Goal: Find contact information: Find contact information

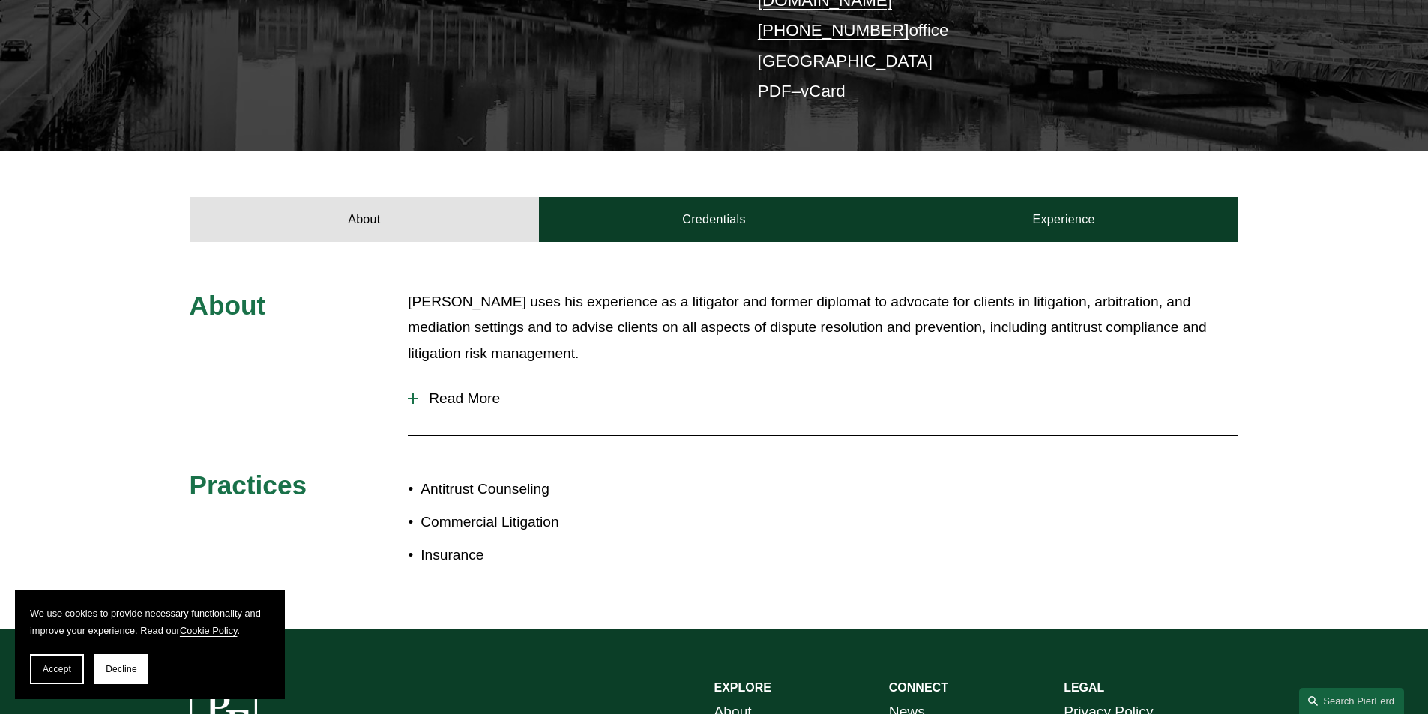
scroll to position [75, 0]
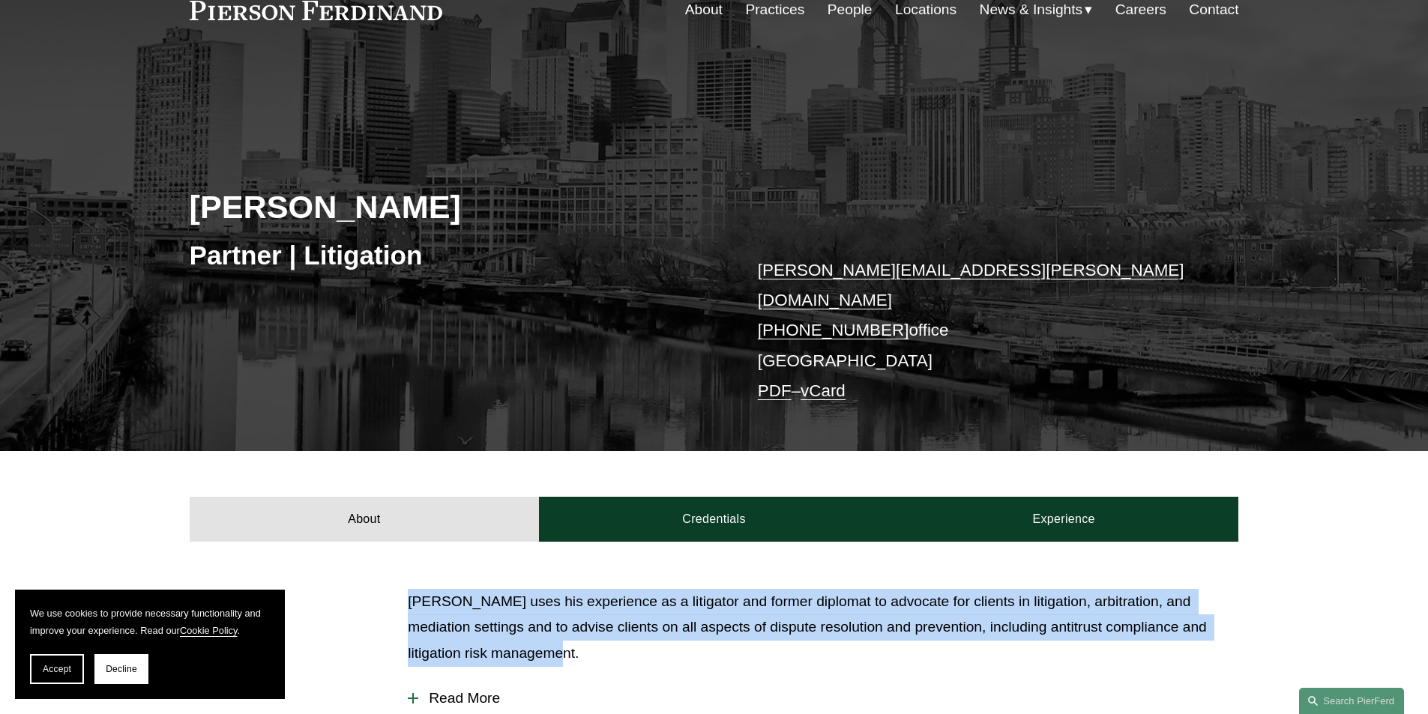
drag, startPoint x: 487, startPoint y: 610, endPoint x: 367, endPoint y: 572, distance: 126.6
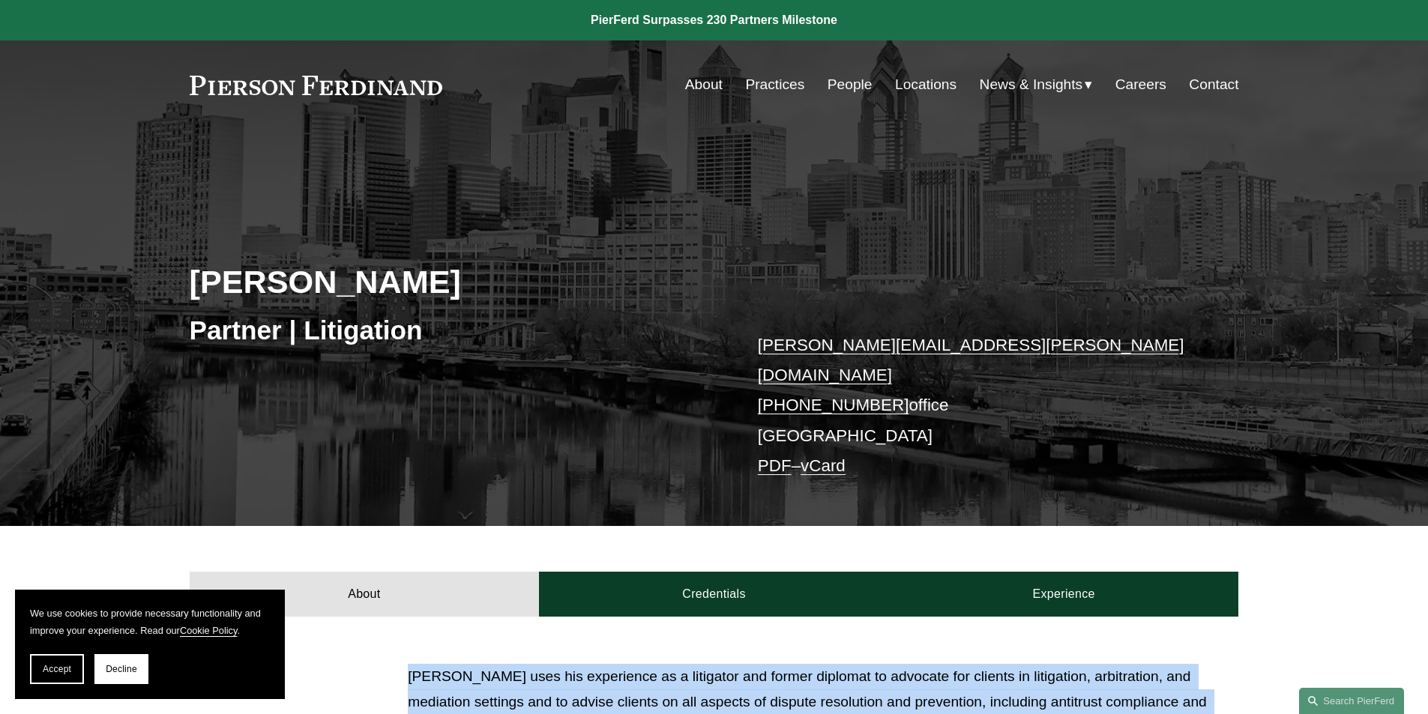
scroll to position [300, 0]
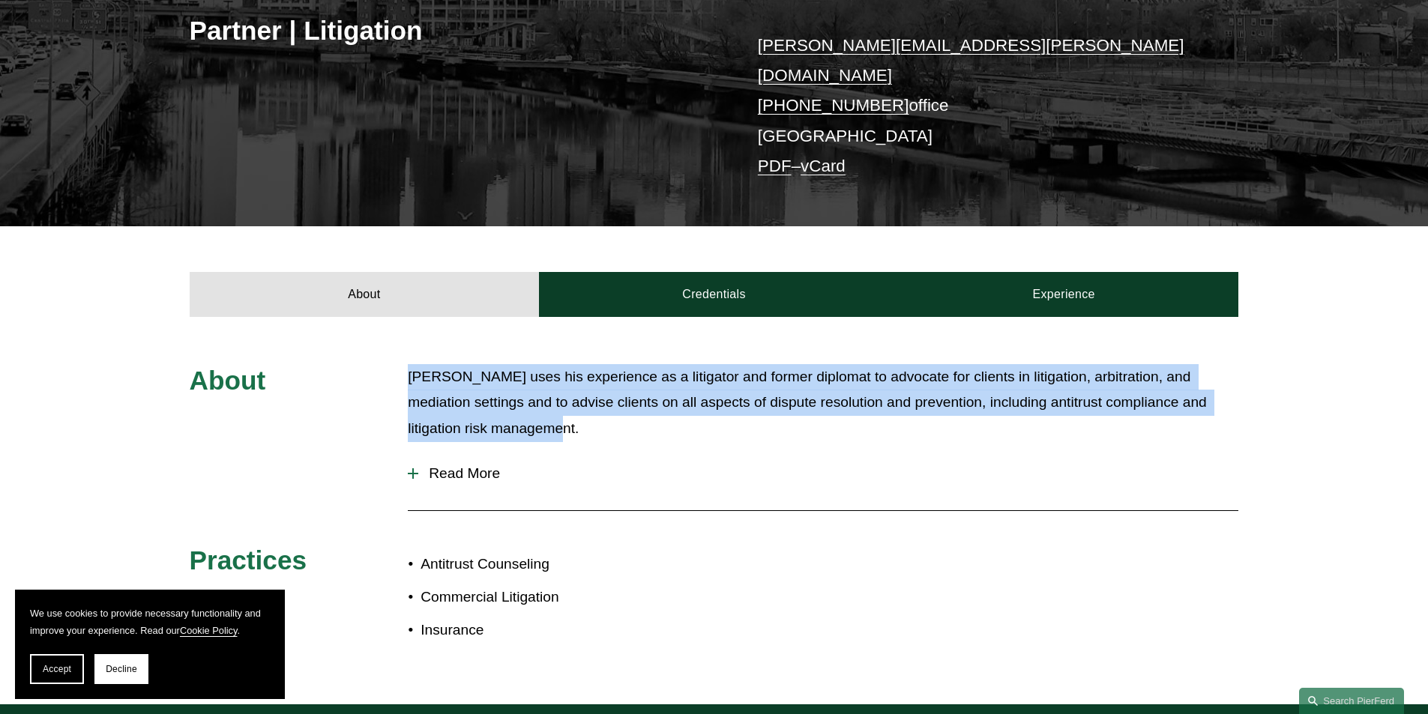
click at [651, 436] on div "[PERSON_NAME] uses his experience as a litigator and former diplomat to advocat…" at bounding box center [823, 409] width 831 height 90
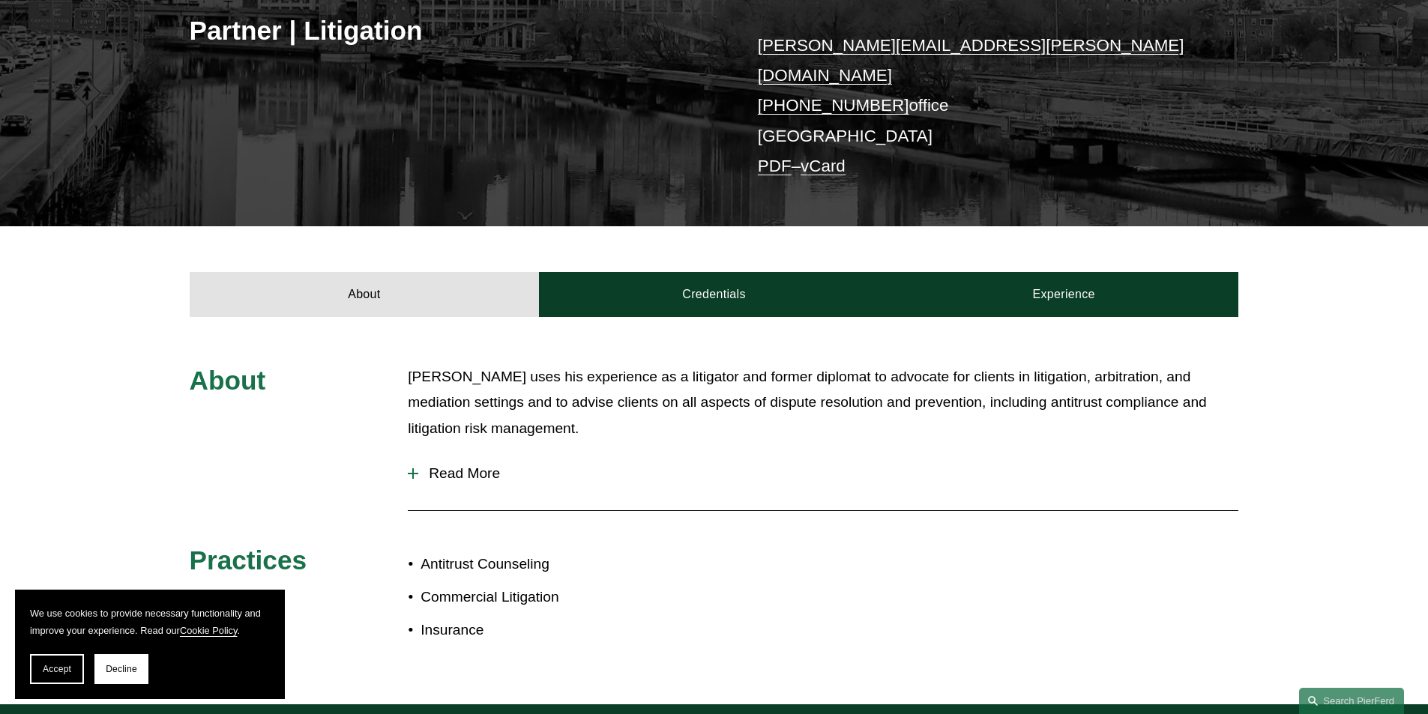
click at [651, 436] on div "[PERSON_NAME] uses his experience as a litigator and former diplomat to advocat…" at bounding box center [823, 409] width 831 height 90
click at [494, 467] on button "Read More" at bounding box center [823, 473] width 831 height 39
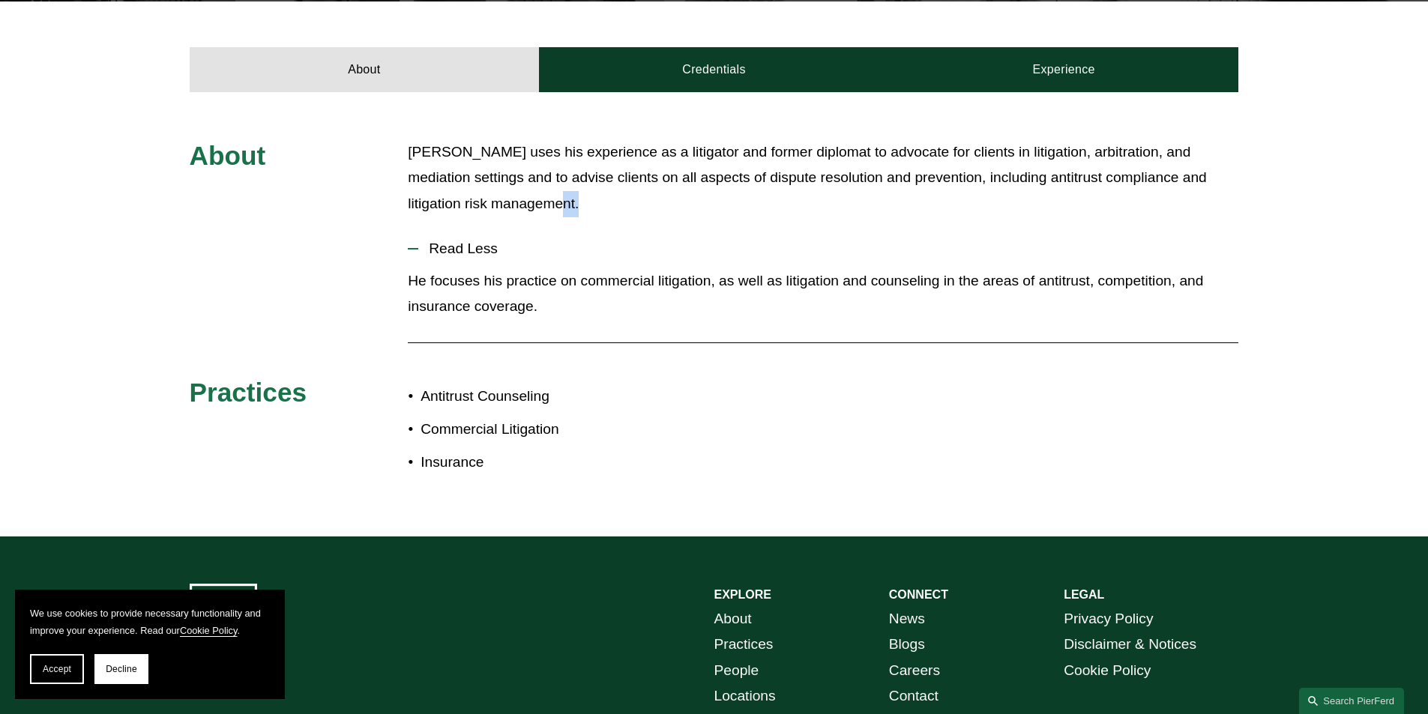
scroll to position [675, 0]
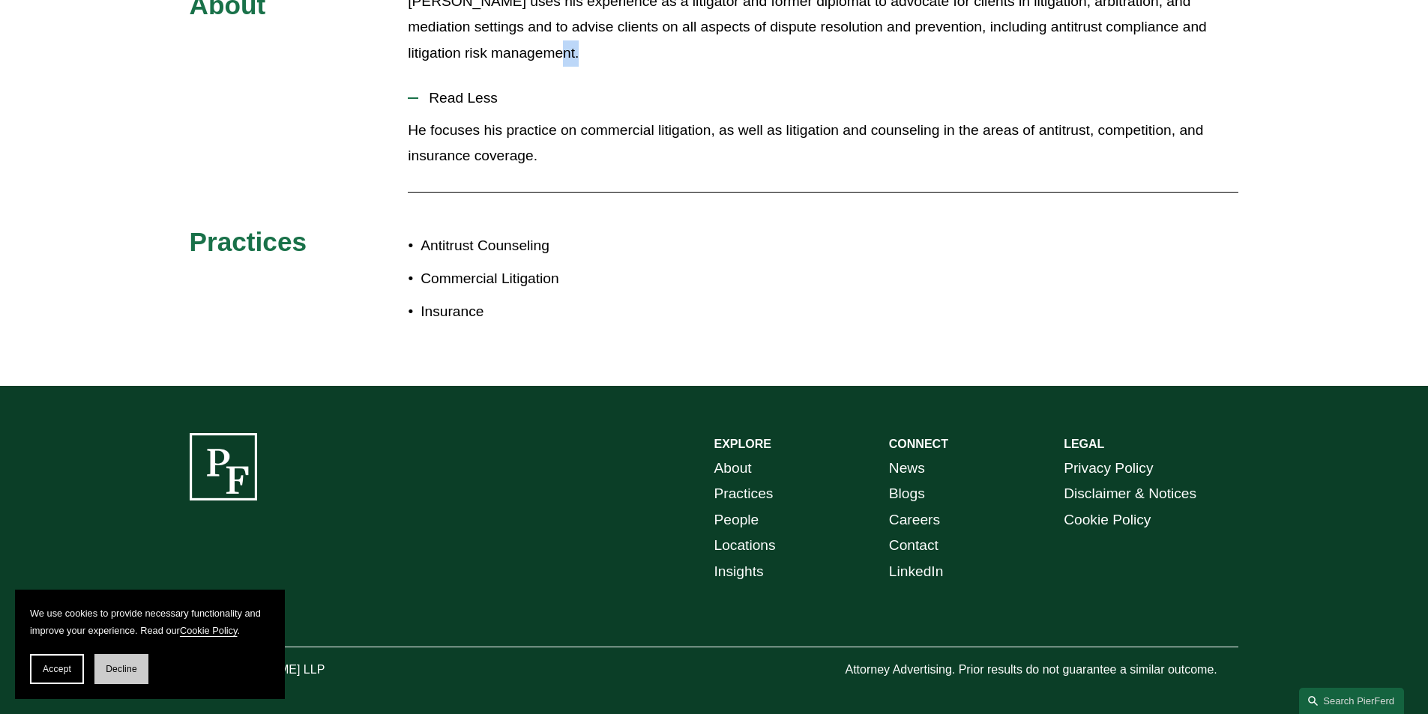
click at [115, 672] on span "Decline" at bounding box center [121, 669] width 31 height 10
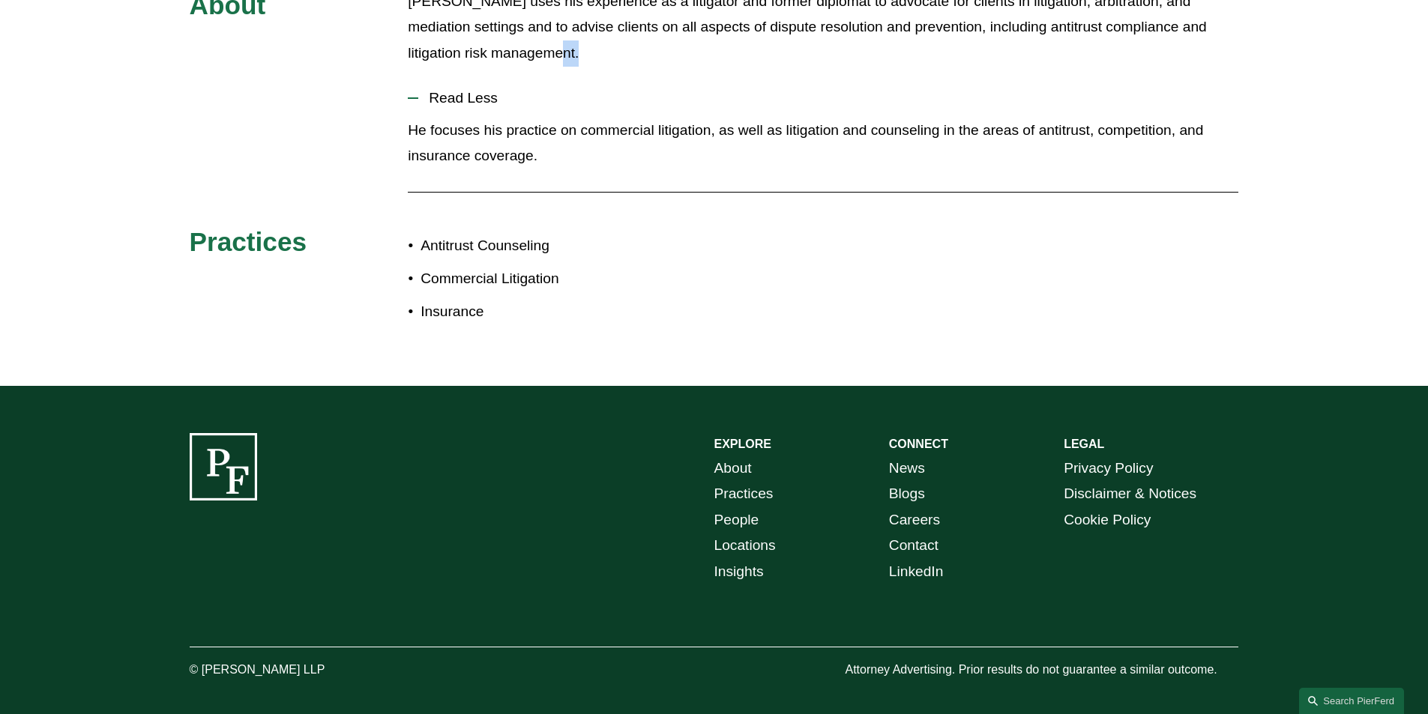
click at [309, 660] on p "© [PERSON_NAME] LLP" at bounding box center [299, 671] width 219 height 22
drag, startPoint x: 309, startPoint y: 658, endPoint x: 328, endPoint y: 660, distance: 19.6
click at [308, 660] on p "© [PERSON_NAME] LLP" at bounding box center [299, 671] width 219 height 22
drag, startPoint x: 220, startPoint y: 658, endPoint x: 209, endPoint y: 658, distance: 11.2
click at [219, 660] on p "© [PERSON_NAME] LLP" at bounding box center [299, 671] width 219 height 22
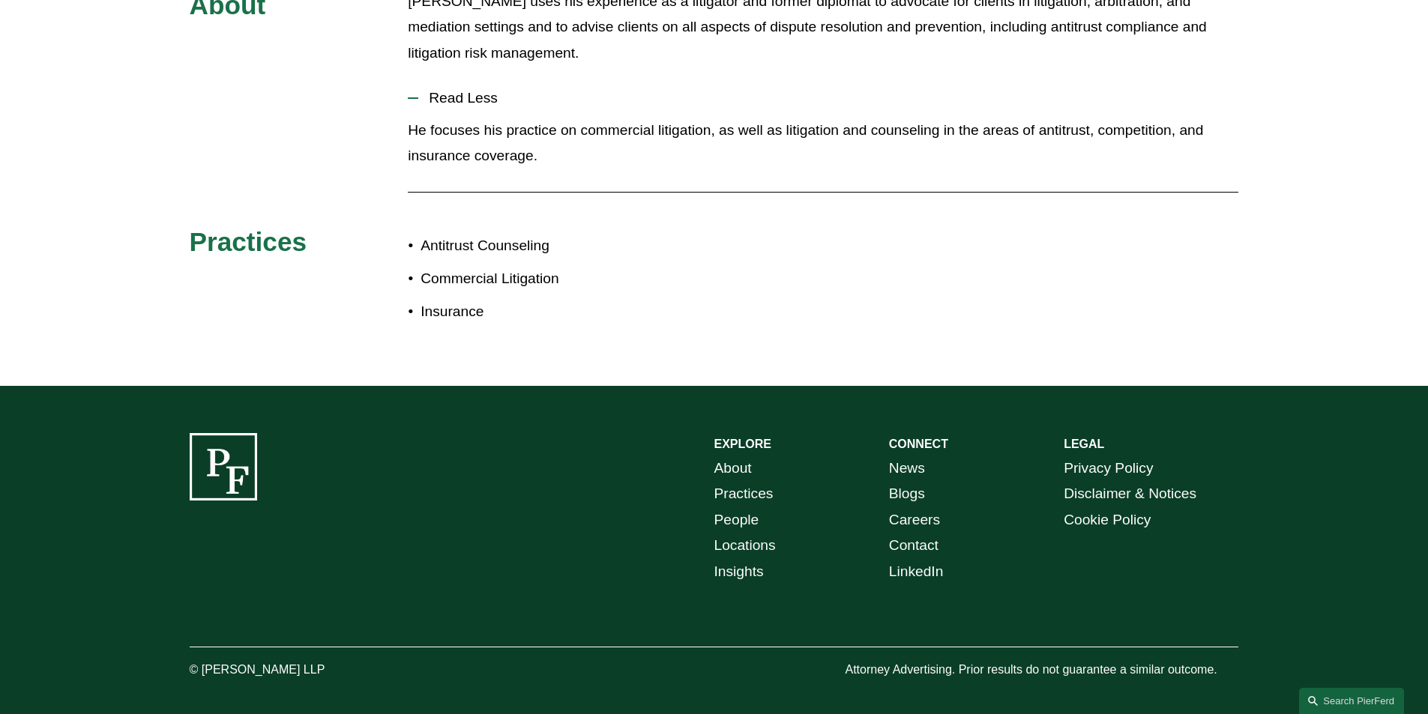
drag, startPoint x: 202, startPoint y: 655, endPoint x: 336, endPoint y: 648, distance: 134.4
click at [336, 660] on p "© [PERSON_NAME] LLP" at bounding box center [299, 671] width 219 height 22
copy p "[PERSON_NAME] LLP"
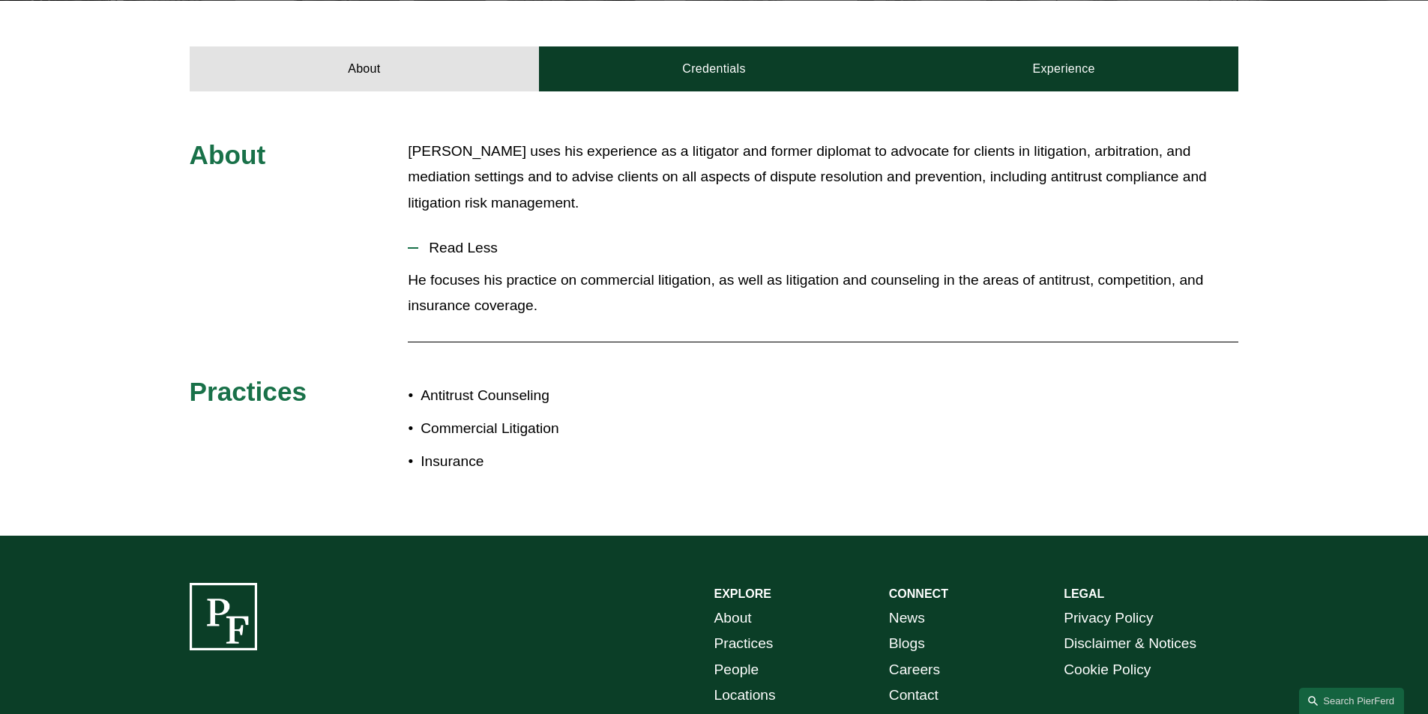
scroll to position [226, 0]
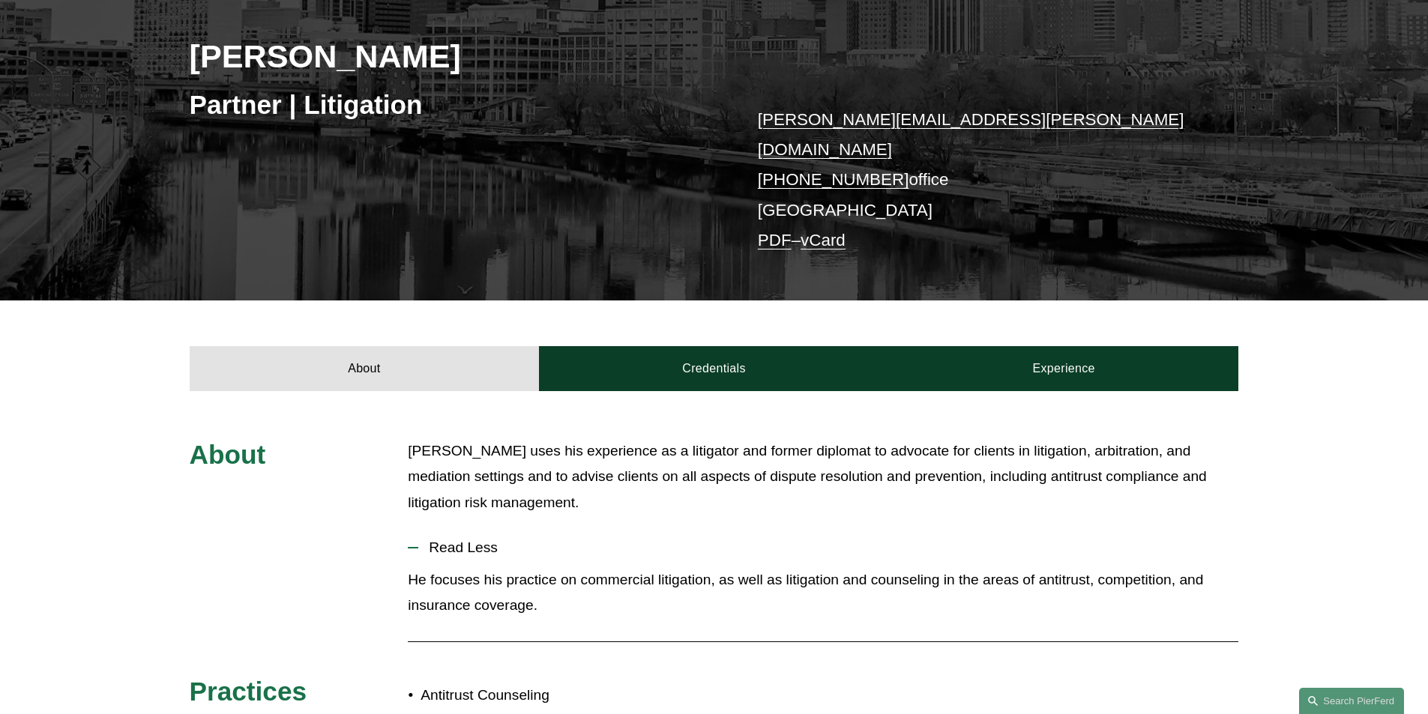
click at [969, 143] on p "[PERSON_NAME][EMAIL_ADDRESS][PERSON_NAME][DOMAIN_NAME] [PHONE_NUMBER] office [G…" at bounding box center [976, 180] width 437 height 151
click at [886, 149] on p "[PERSON_NAME][EMAIL_ADDRESS][PERSON_NAME][DOMAIN_NAME] [PHONE_NUMBER] office [G…" at bounding box center [976, 180] width 437 height 151
drag, startPoint x: 886, startPoint y: 149, endPoint x: 792, endPoint y: 141, distance: 94.8
click at [792, 141] on p "[PERSON_NAME][EMAIL_ADDRESS][PERSON_NAME][DOMAIN_NAME] [PHONE_NUMBER] office [G…" at bounding box center [976, 180] width 437 height 151
copy p "[PHONE_NUMBER]"
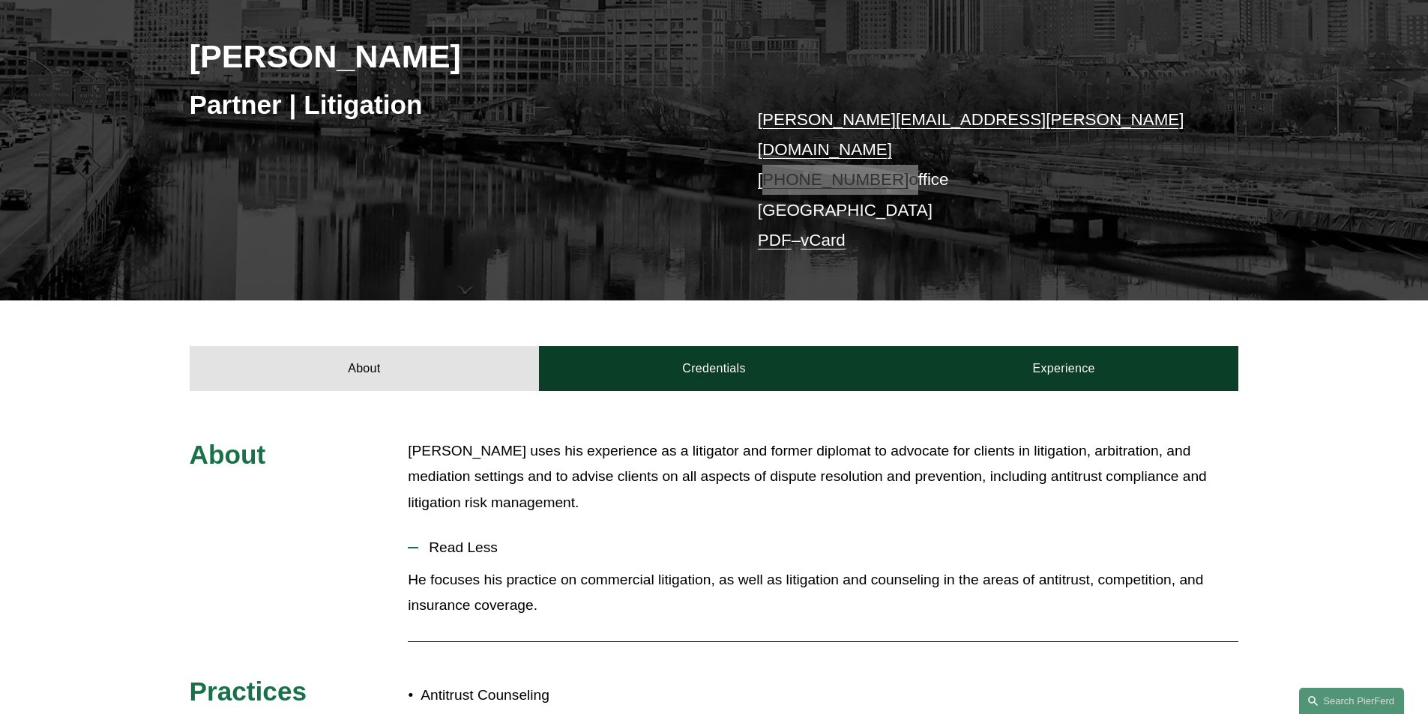
scroll to position [451, 0]
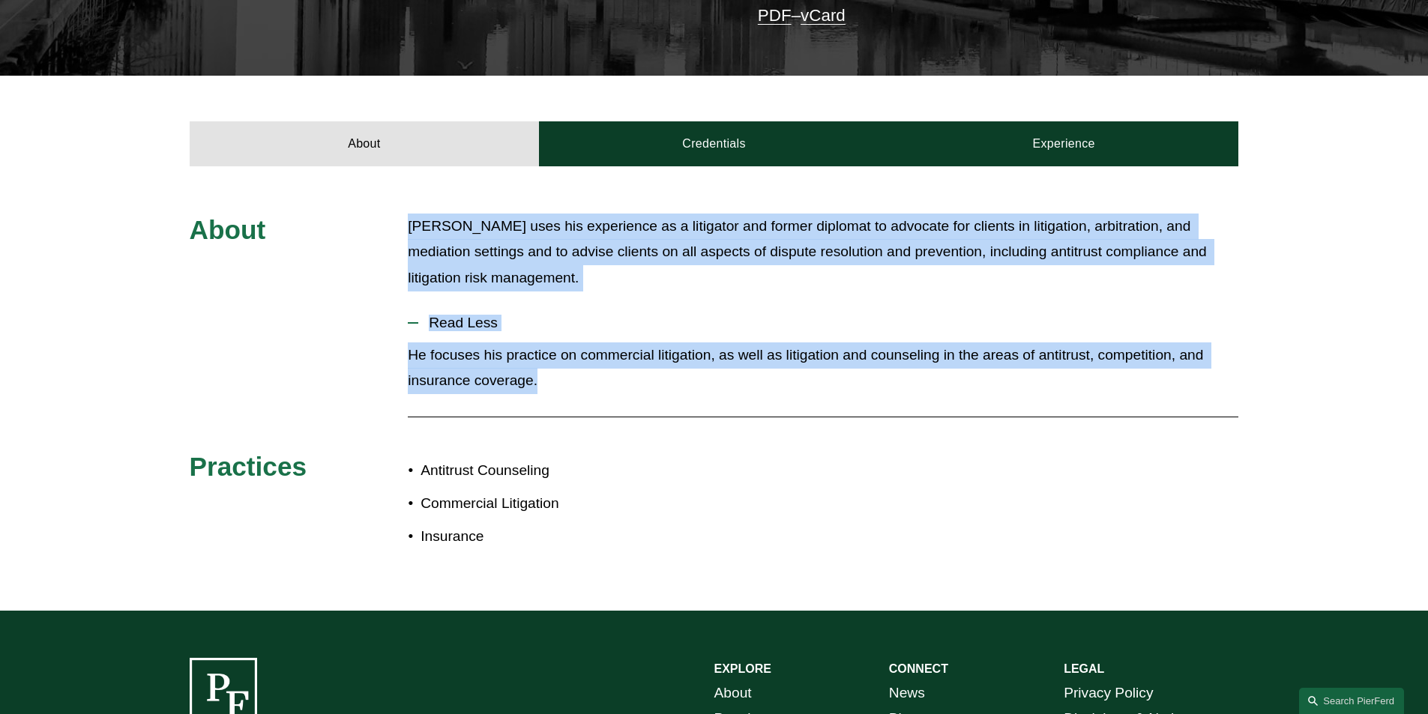
drag, startPoint x: 439, startPoint y: 214, endPoint x: 642, endPoint y: 358, distance: 249.4
click at [642, 358] on div "About [PERSON_NAME] uses his experience as a litigator and former diplomat to a…" at bounding box center [714, 388] width 1428 height 445
copy div "[PERSON_NAME] uses his experience as a litigator and former diplomat to advocat…"
click at [552, 225] on p "[PERSON_NAME] uses his experience as a litigator and former diplomat to advocat…" at bounding box center [823, 253] width 831 height 78
drag, startPoint x: 548, startPoint y: 379, endPoint x: 388, endPoint y: 209, distance: 232.8
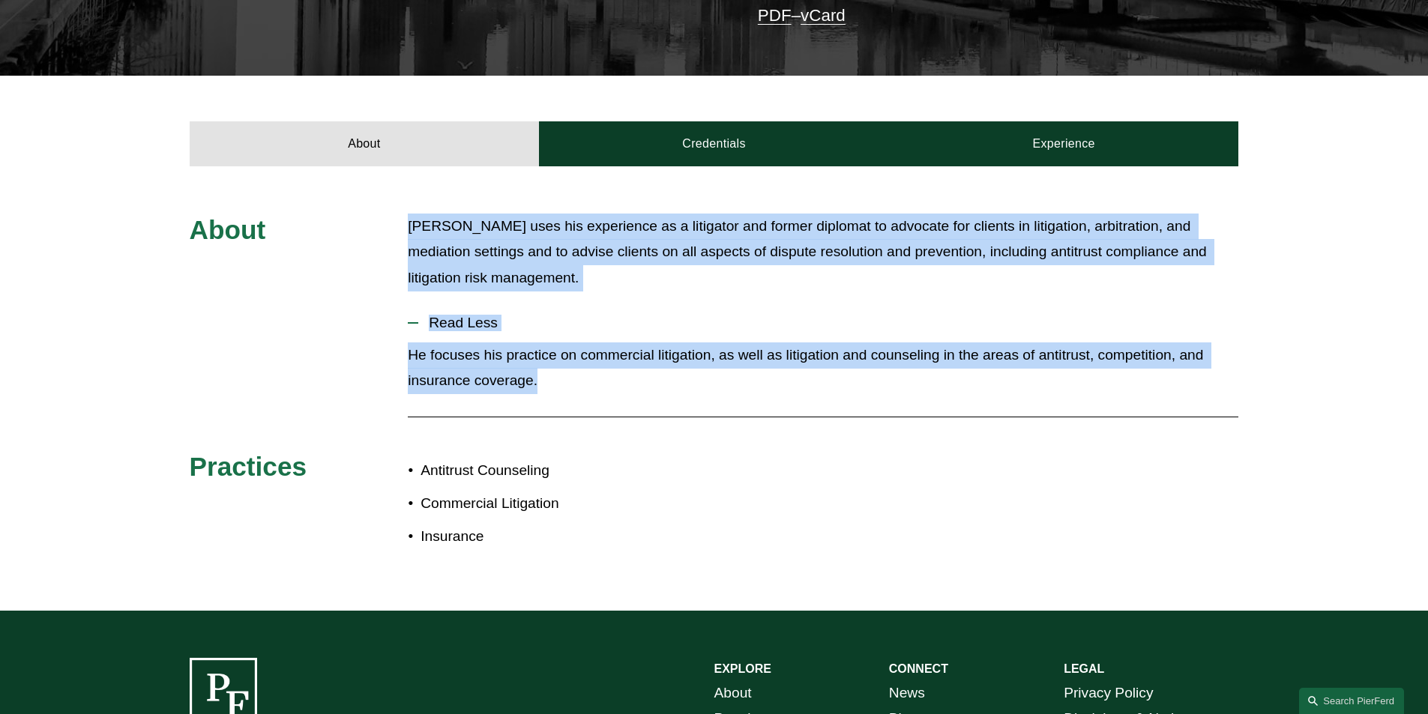
click at [388, 214] on div "About [PERSON_NAME] uses his experience as a litigator and former diplomat to a…" at bounding box center [714, 389] width 1428 height 350
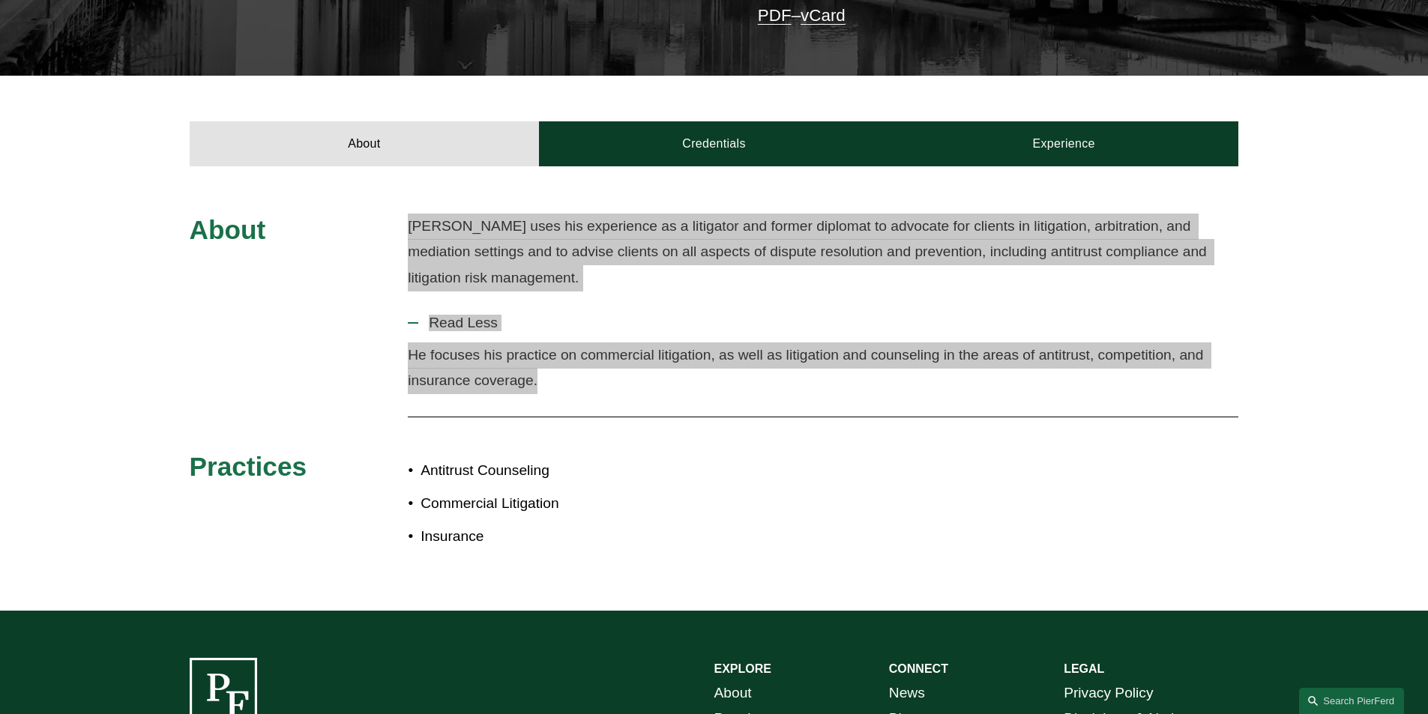
scroll to position [151, 0]
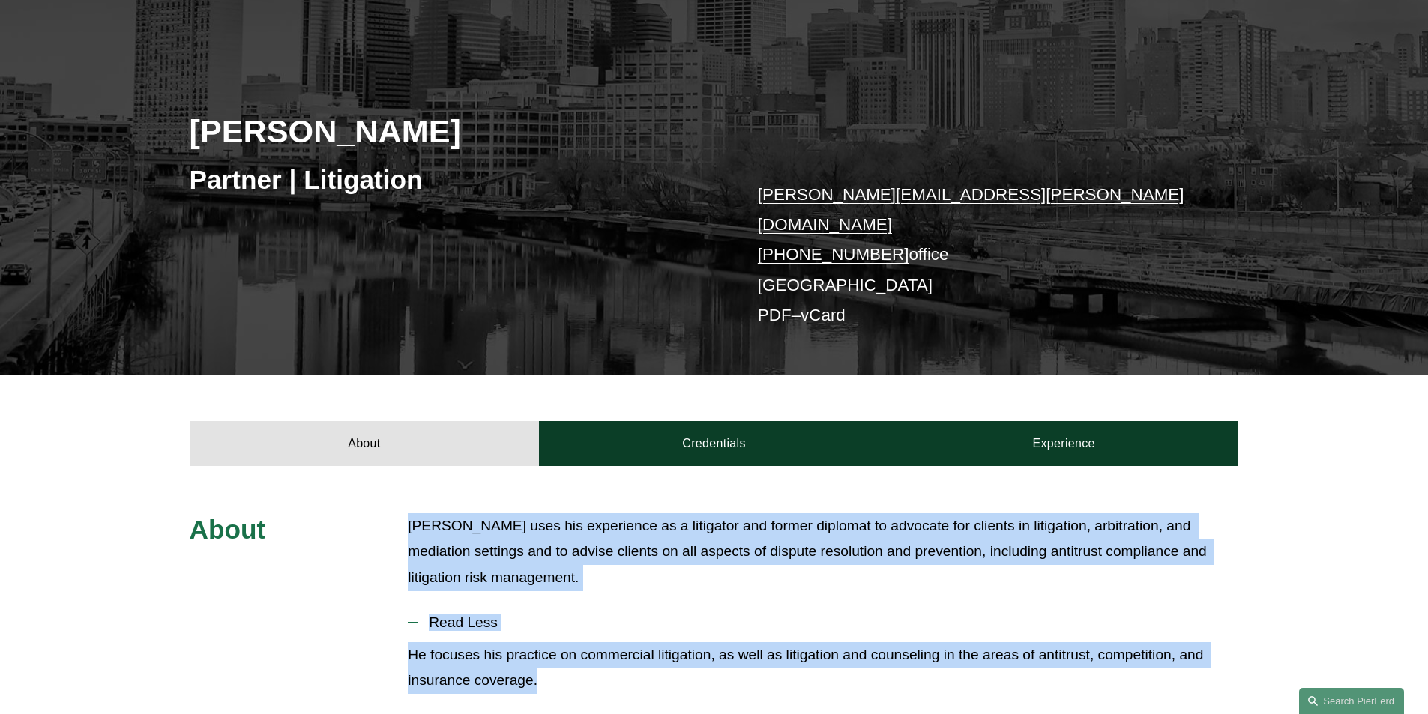
click at [699, 513] on p "[PERSON_NAME] uses his experience as a litigator and former diplomat to advocat…" at bounding box center [823, 552] width 831 height 78
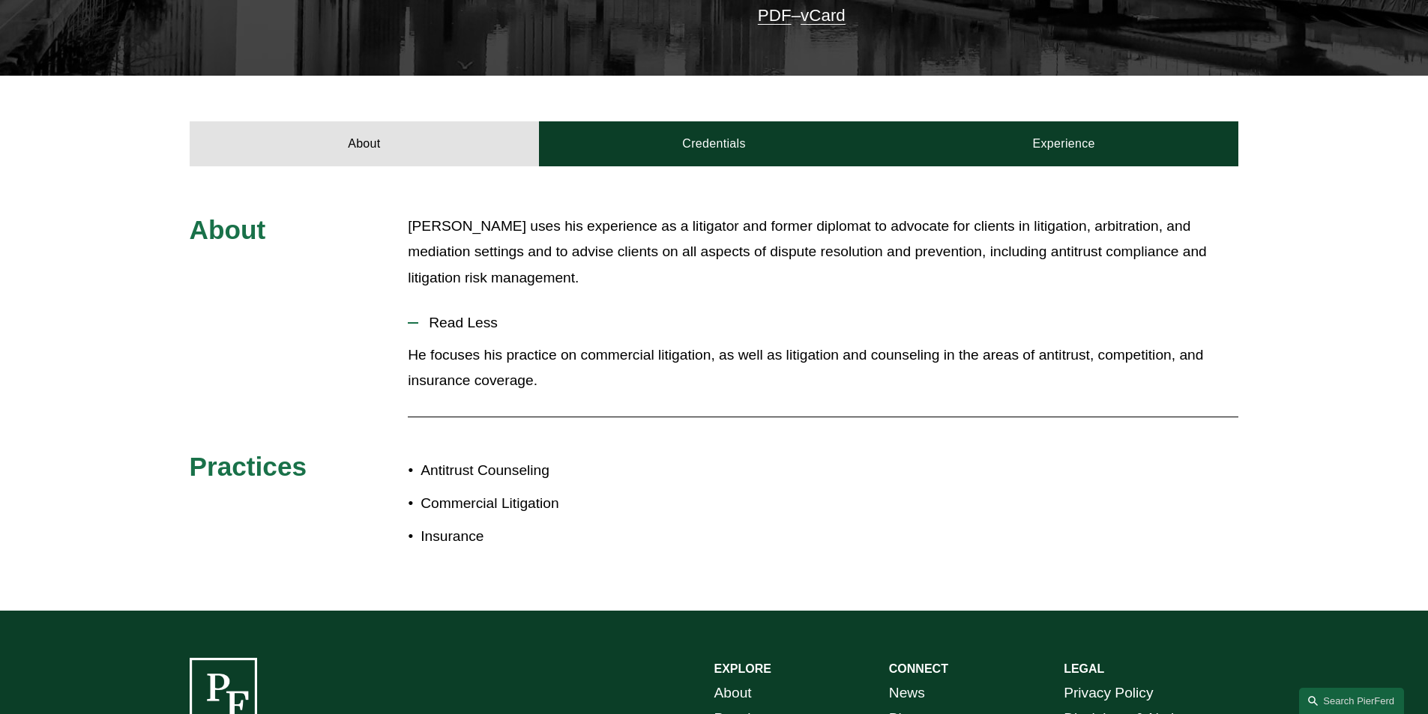
scroll to position [76, 0]
